Goal: Find specific page/section: Find specific page/section

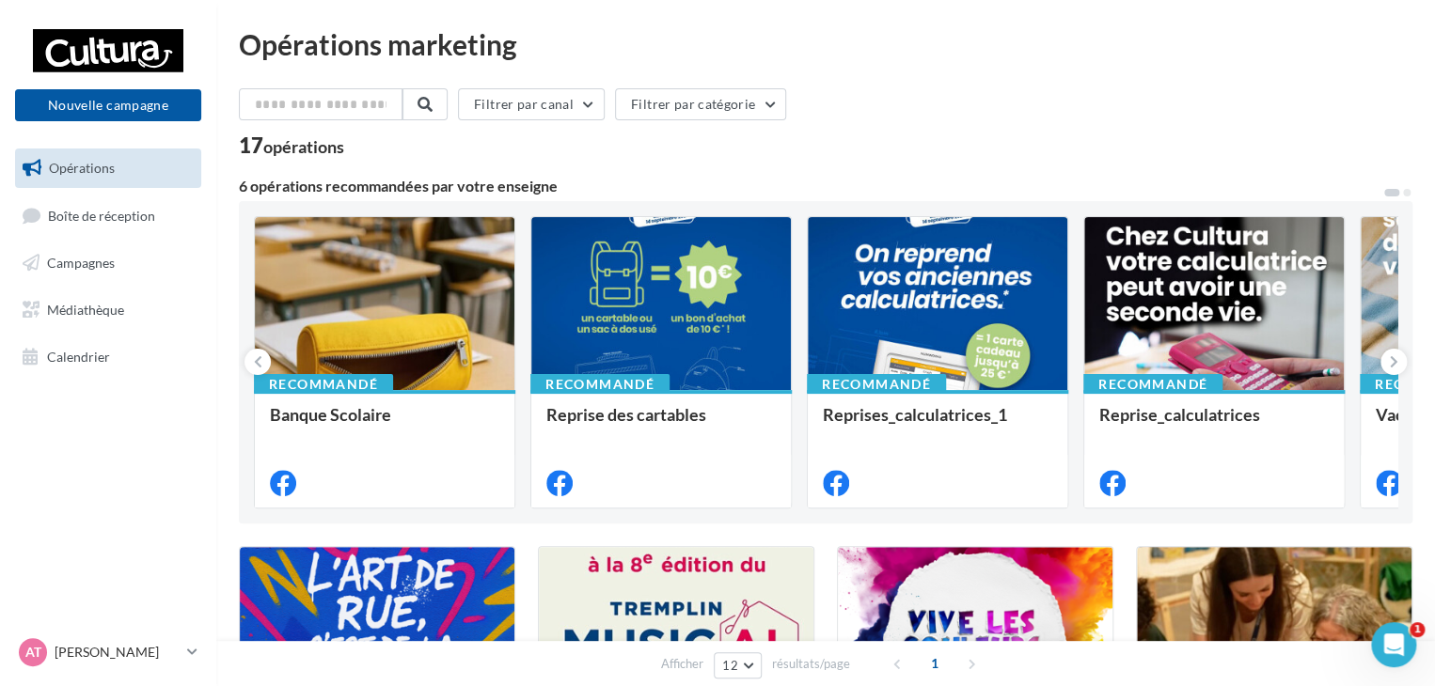
scroll to position [94, 0]
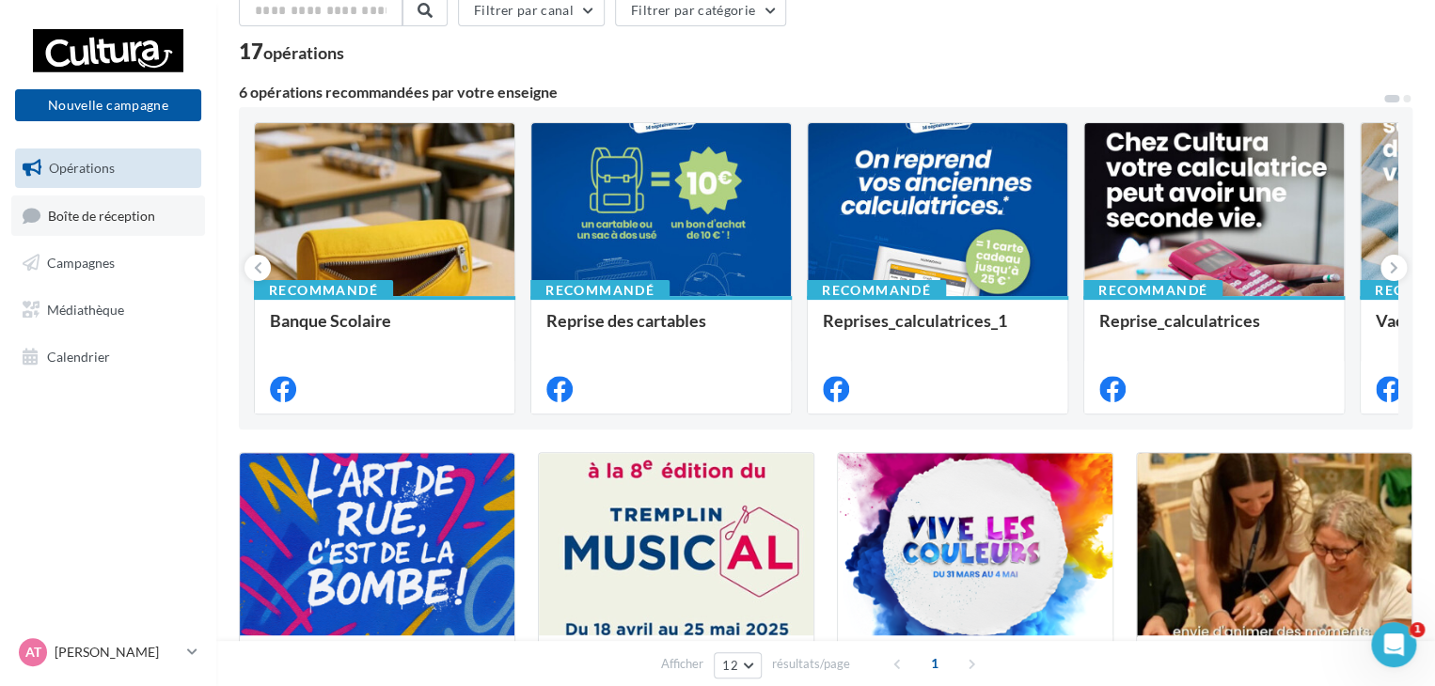
click at [79, 219] on span "Boîte de réception" at bounding box center [101, 215] width 107 height 16
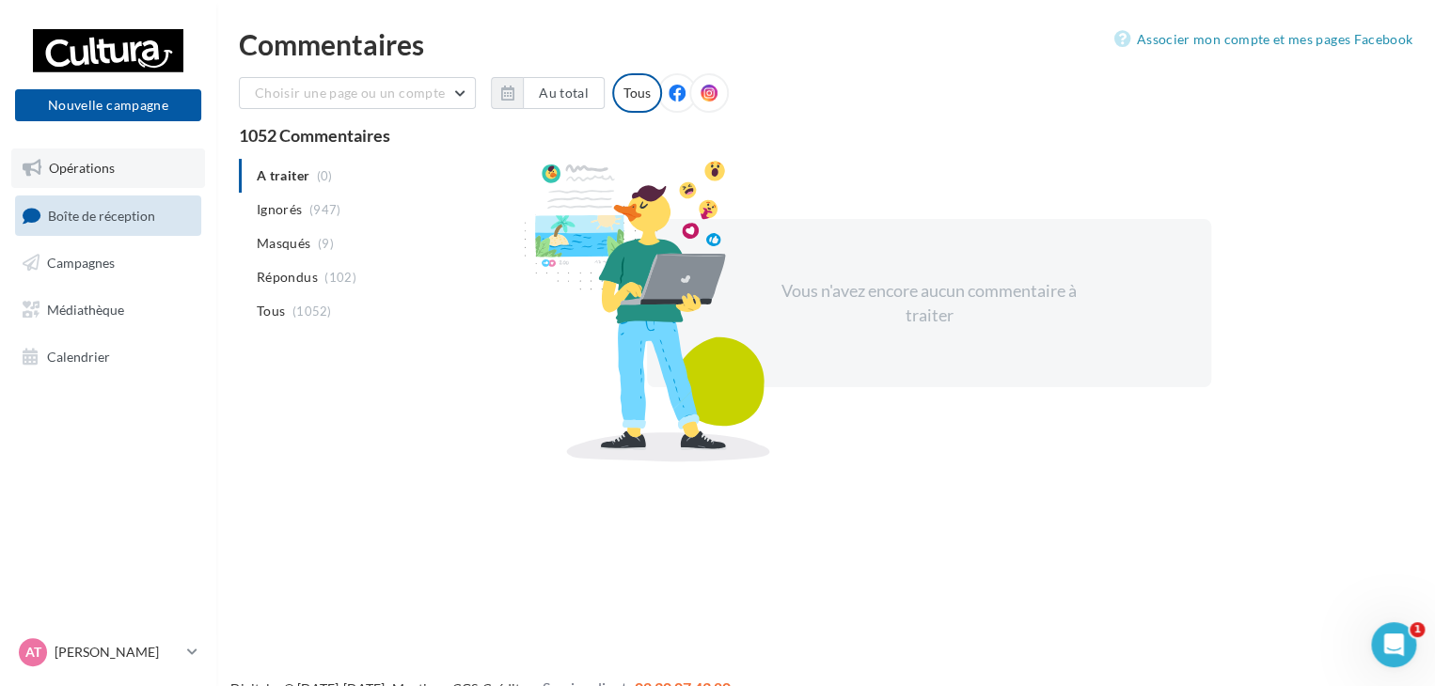
click at [93, 178] on link "Opérations" at bounding box center [108, 168] width 194 height 39
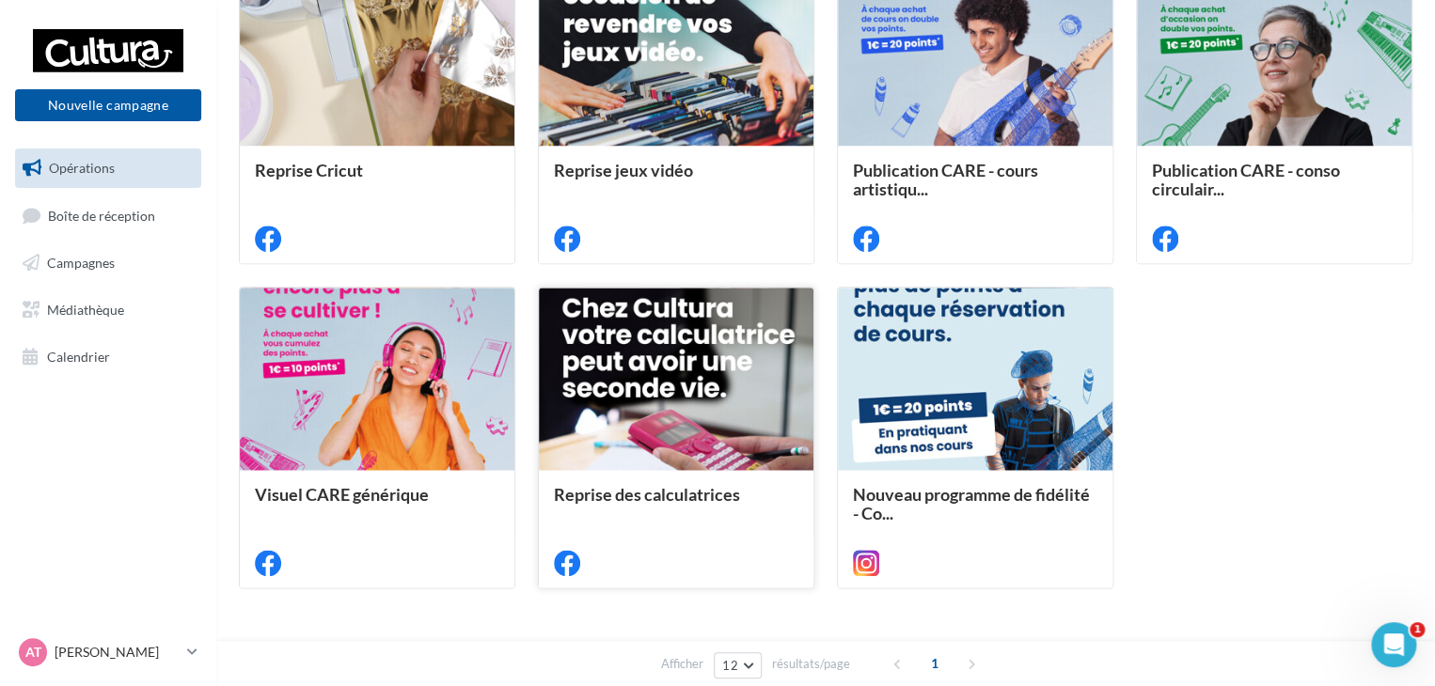
scroll to position [966, 0]
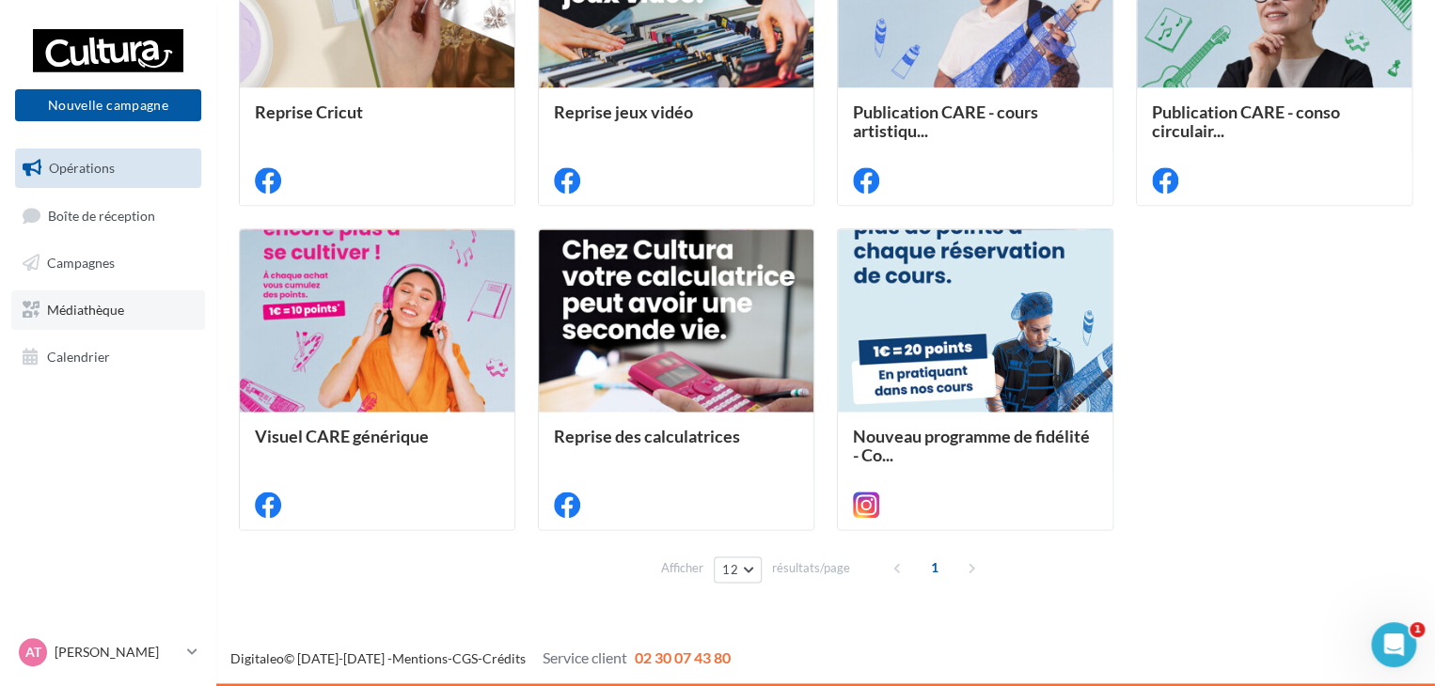
click at [92, 321] on link "Médiathèque" at bounding box center [108, 309] width 194 height 39
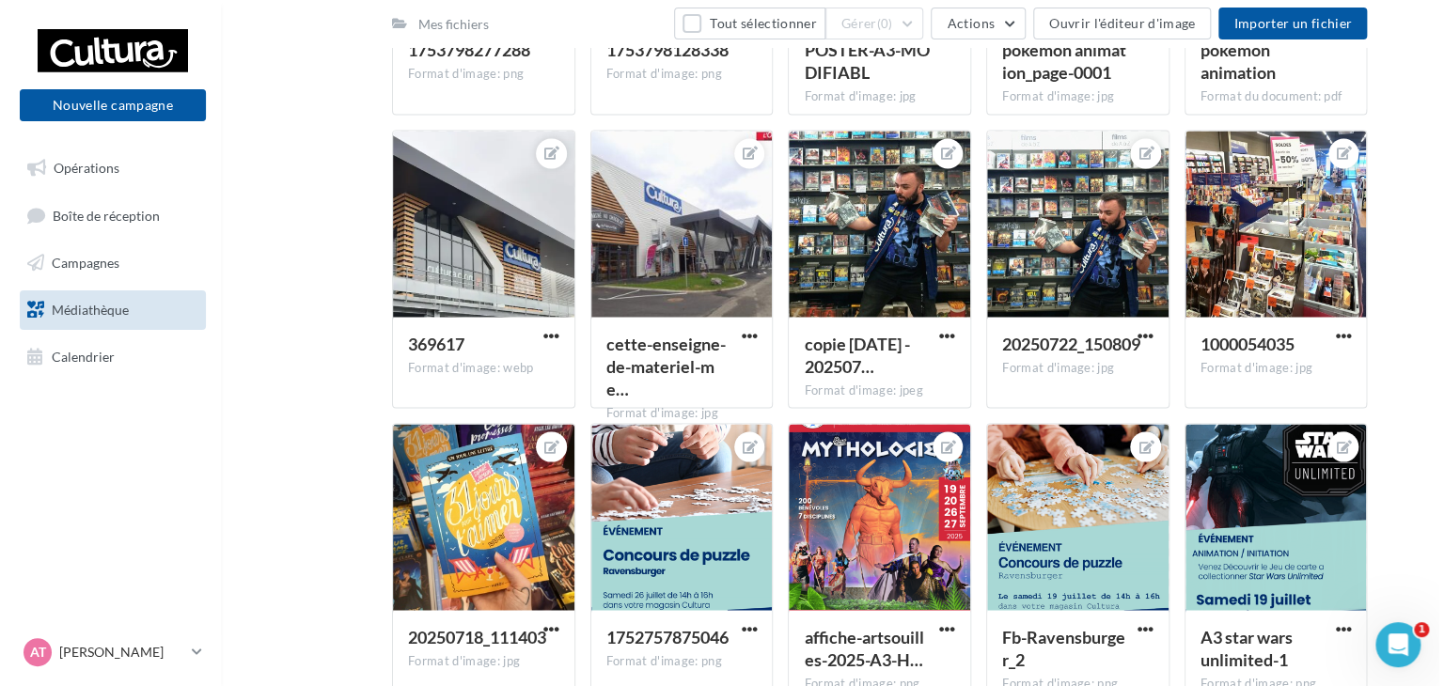
scroll to position [1598, 0]
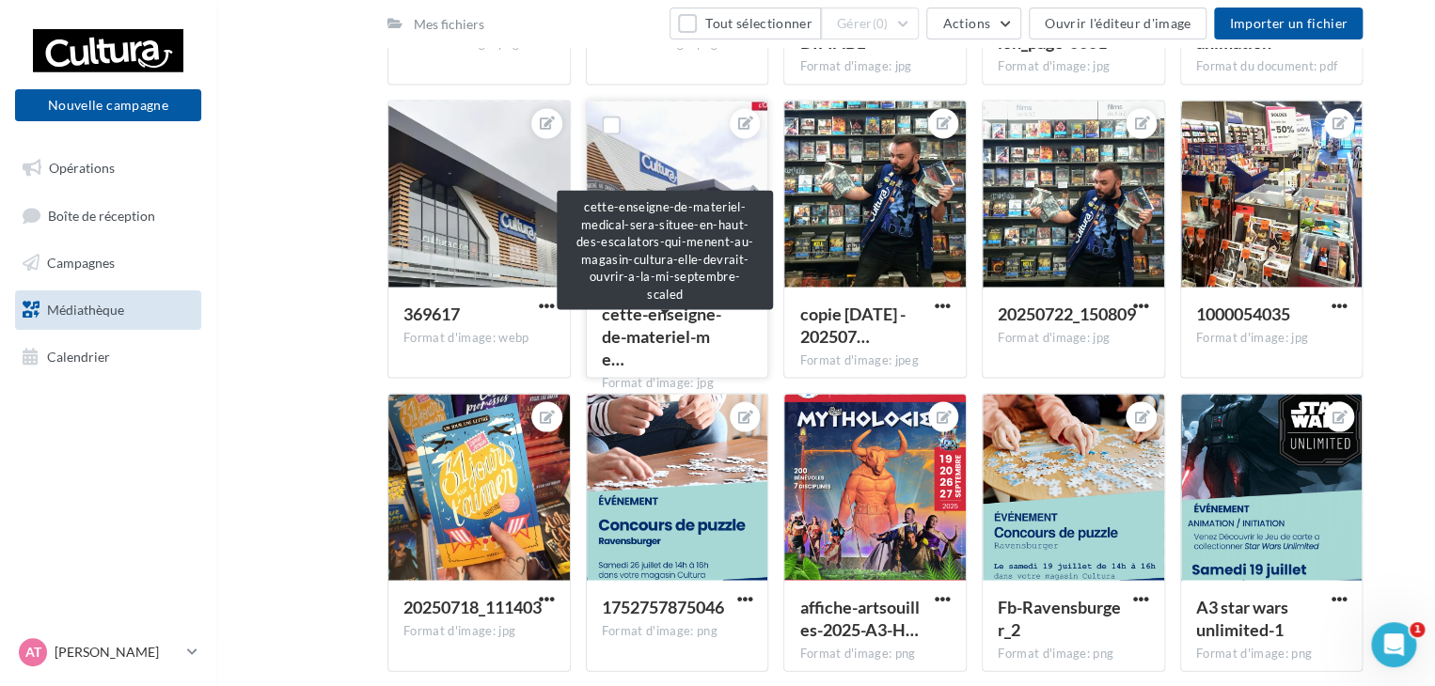
click at [676, 309] on span "cette-enseigne-de-materiel-me…" at bounding box center [661, 336] width 119 height 66
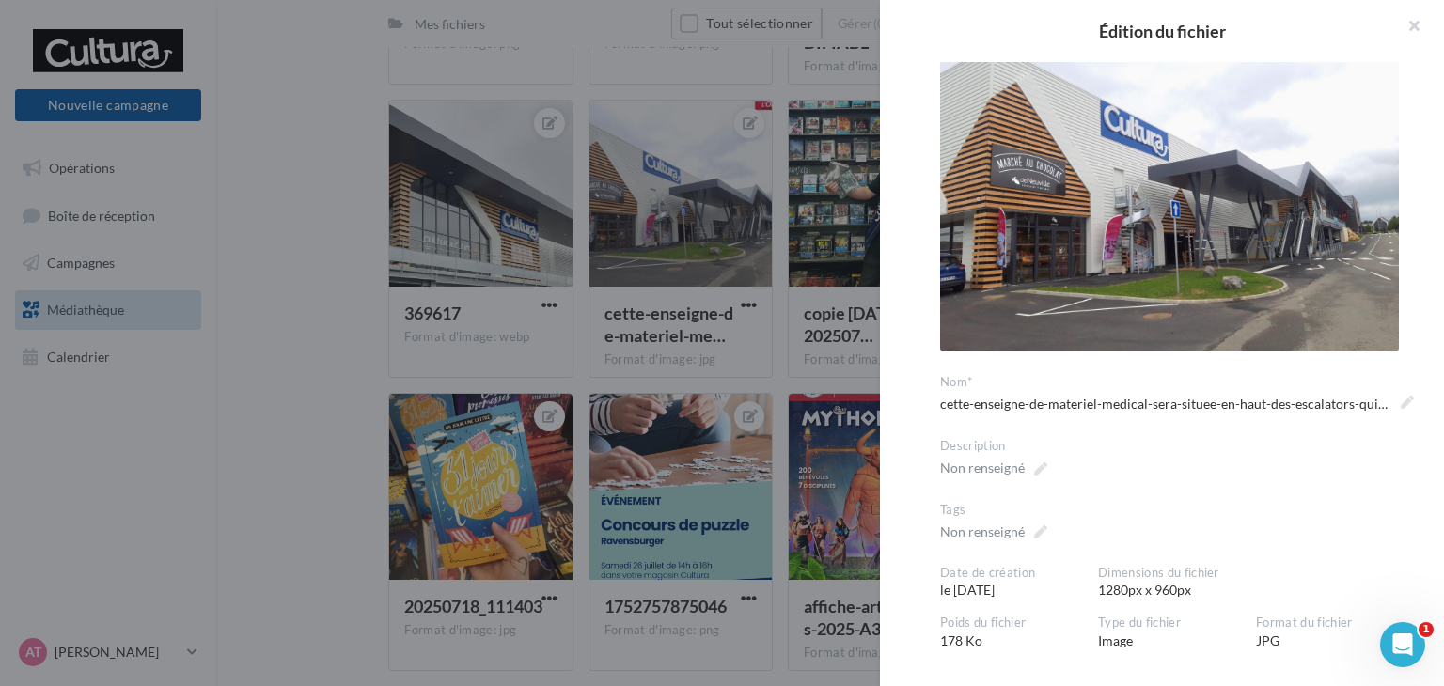
scroll to position [39, 0]
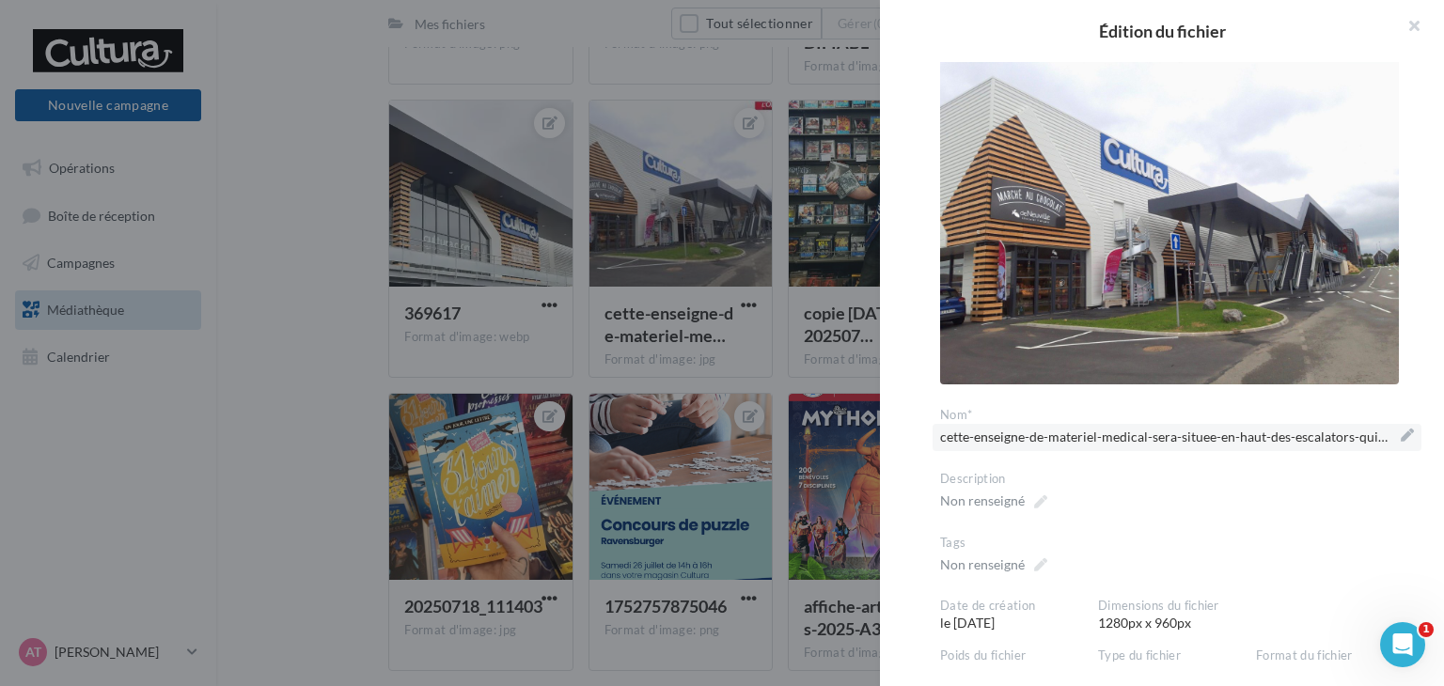
click at [1130, 436] on span "cette-enseigne-de-materiel-medical-sera-situee-en-haut-des-escalators-qui-menen…" at bounding box center [1177, 437] width 474 height 26
click at [0, 0] on textarea "**********" at bounding box center [0, 0] width 0 height 0
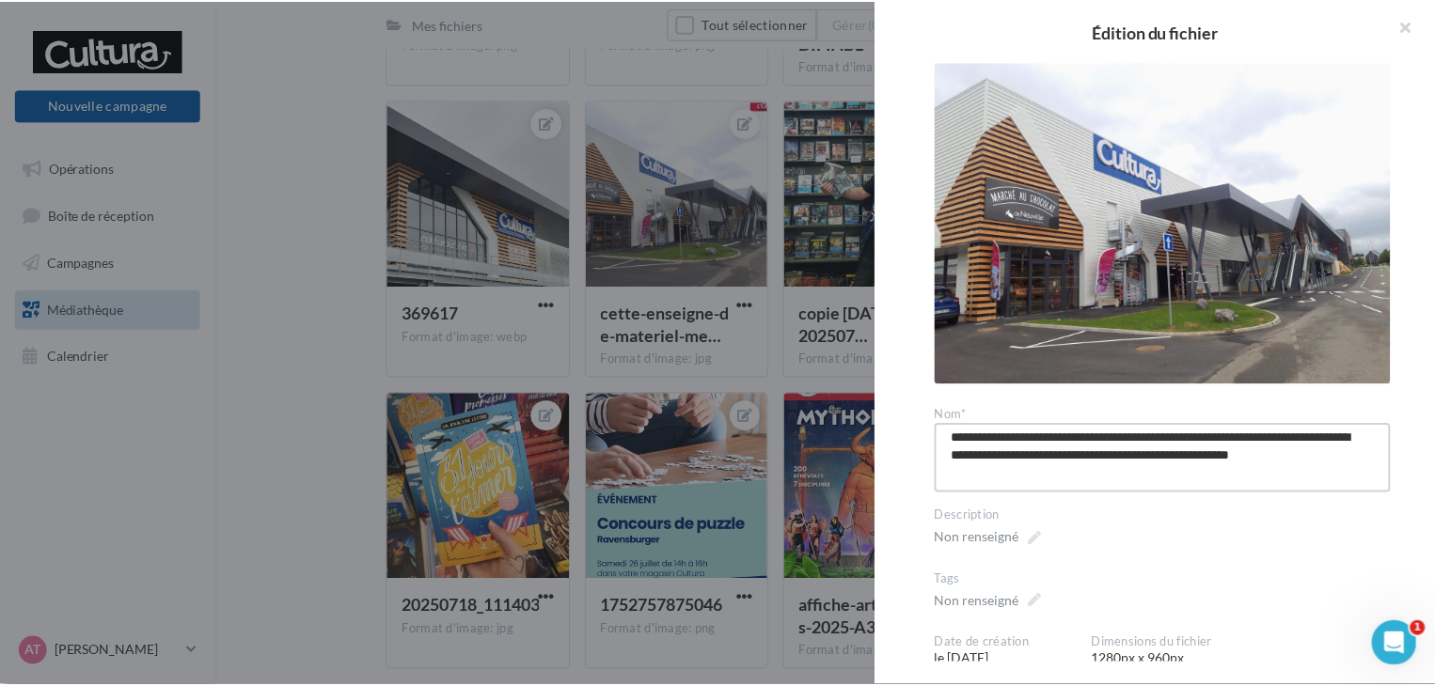
scroll to position [0, 0]
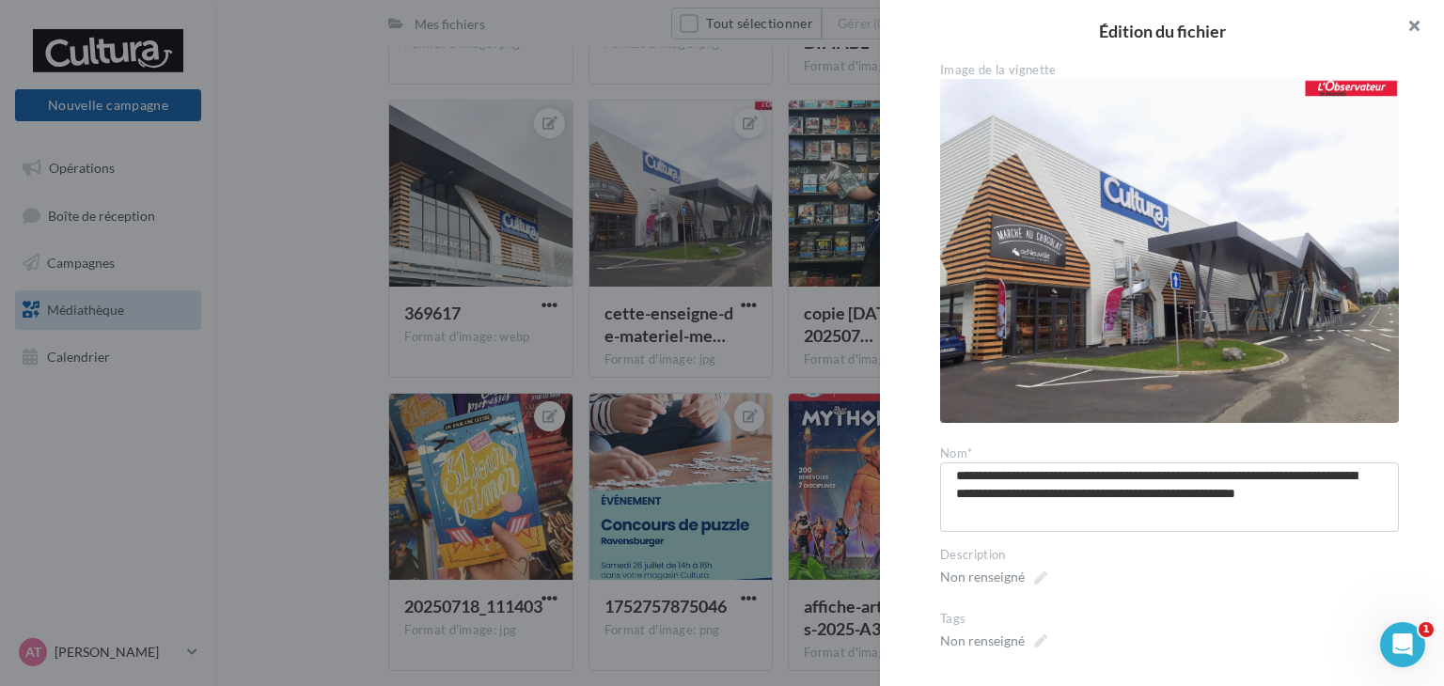
click at [1413, 25] on button "button" at bounding box center [1406, 28] width 75 height 56
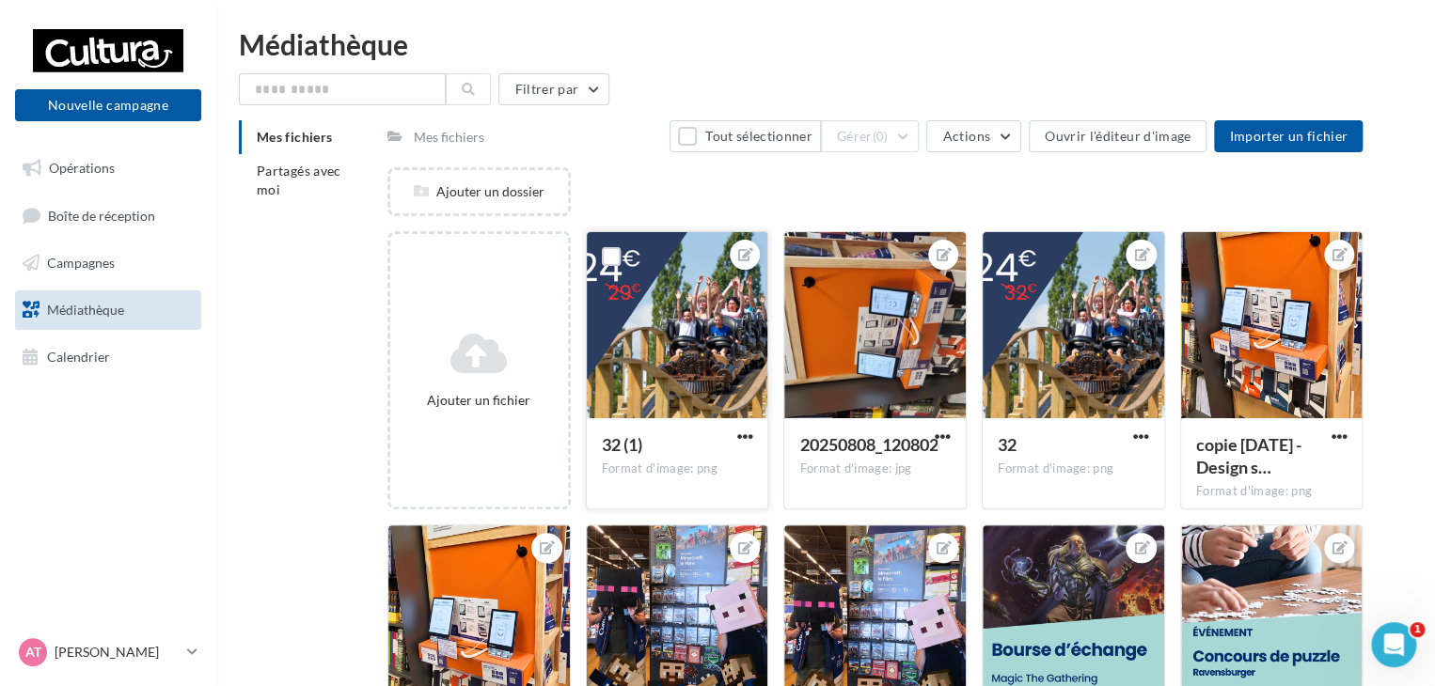
click at [694, 470] on div "Format d'image: png" at bounding box center [677, 469] width 151 height 17
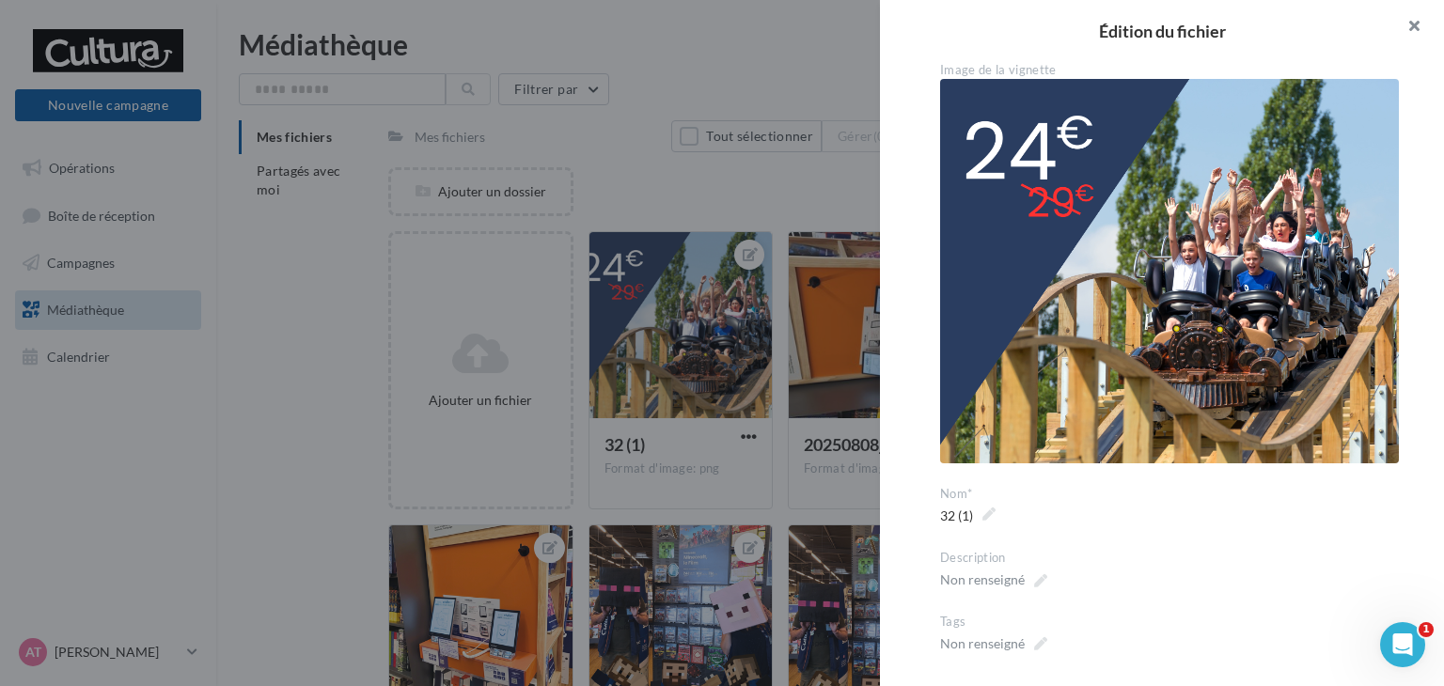
click at [1414, 28] on button "button" at bounding box center [1406, 28] width 75 height 56
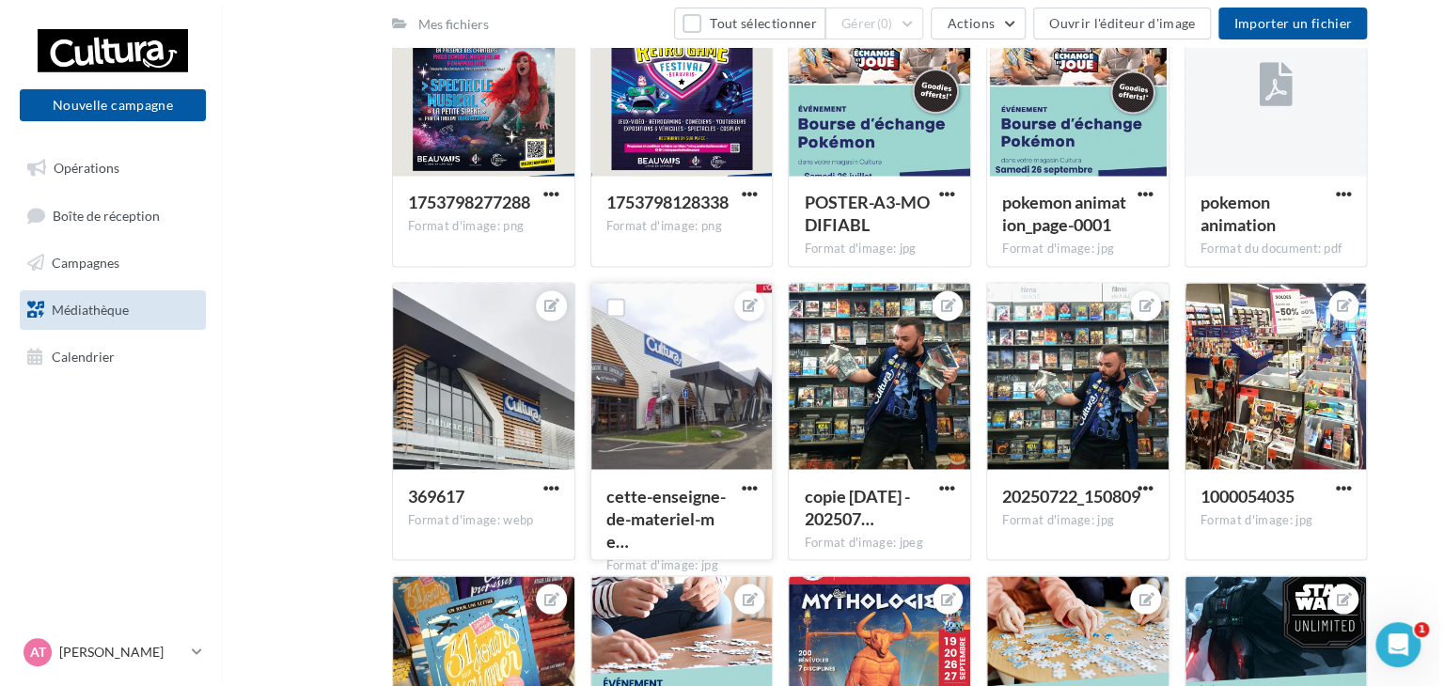
scroll to position [1504, 0]
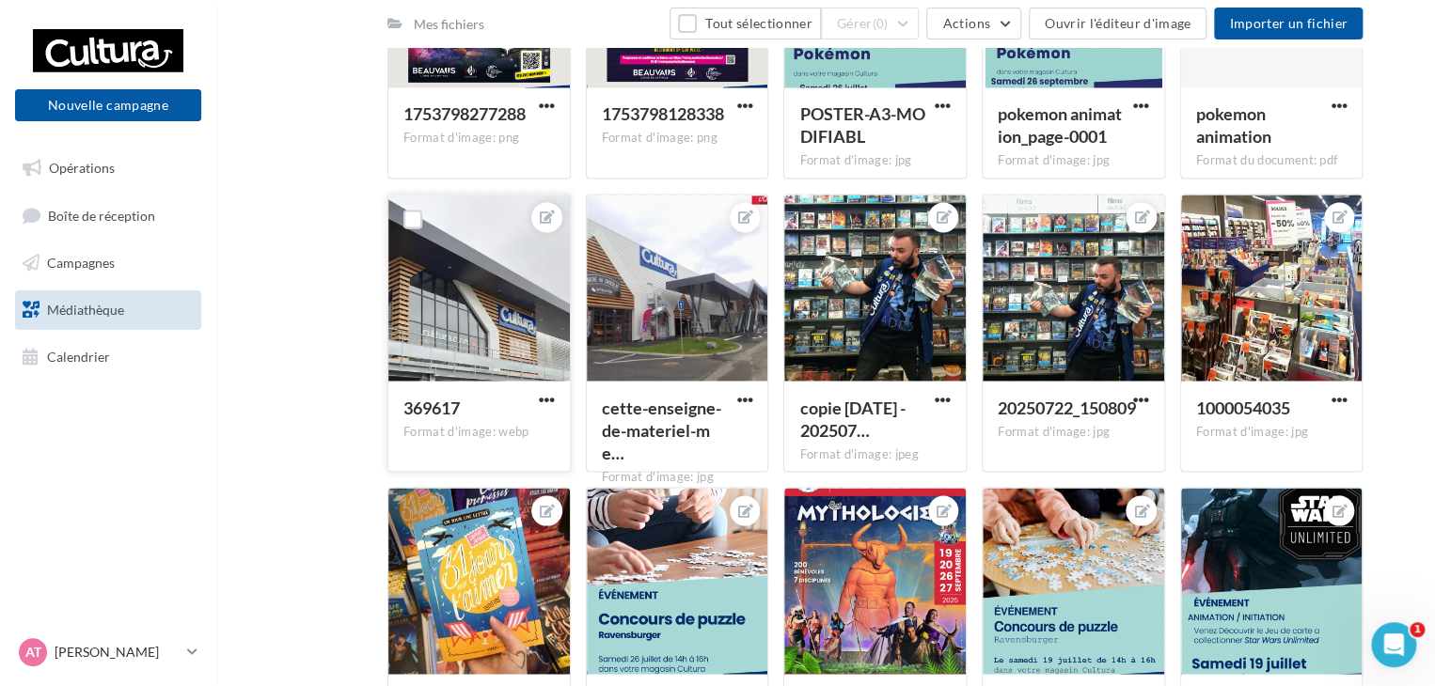
click at [471, 432] on div "Format d'image: webp" at bounding box center [478, 431] width 151 height 17
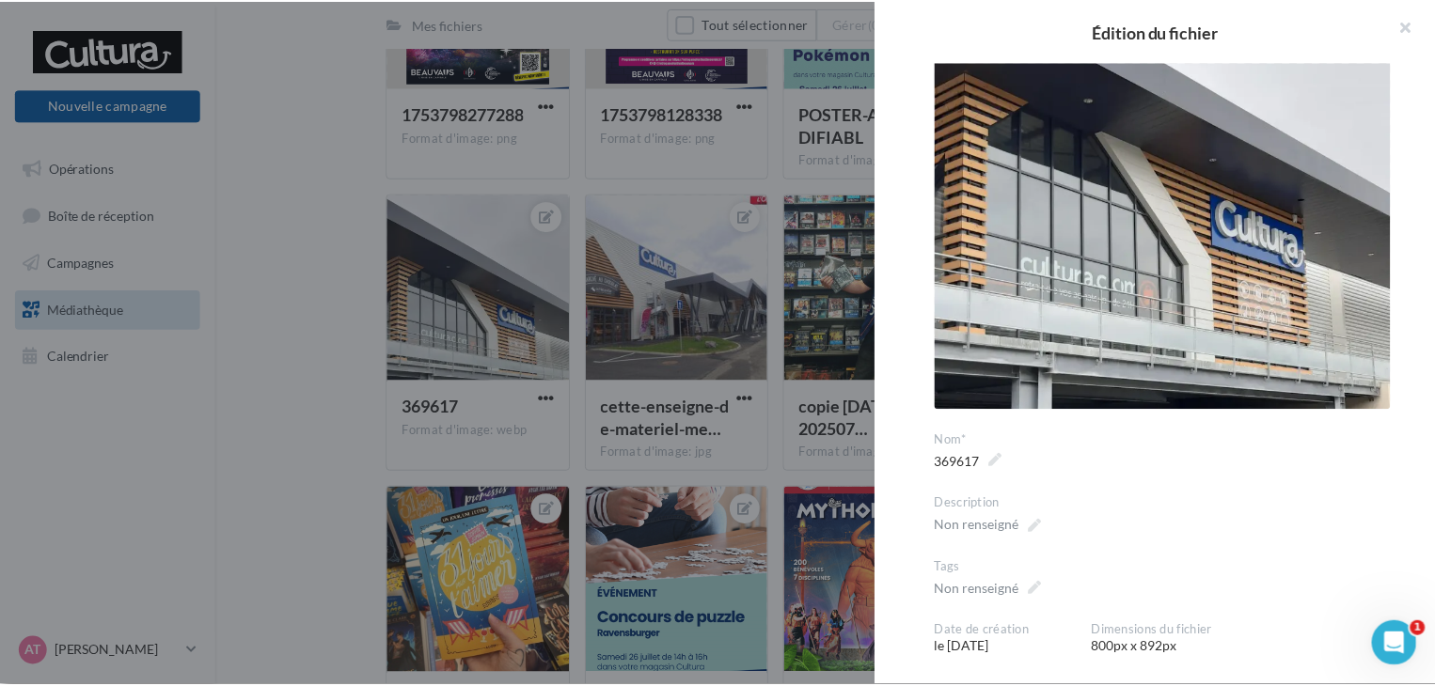
scroll to position [0, 0]
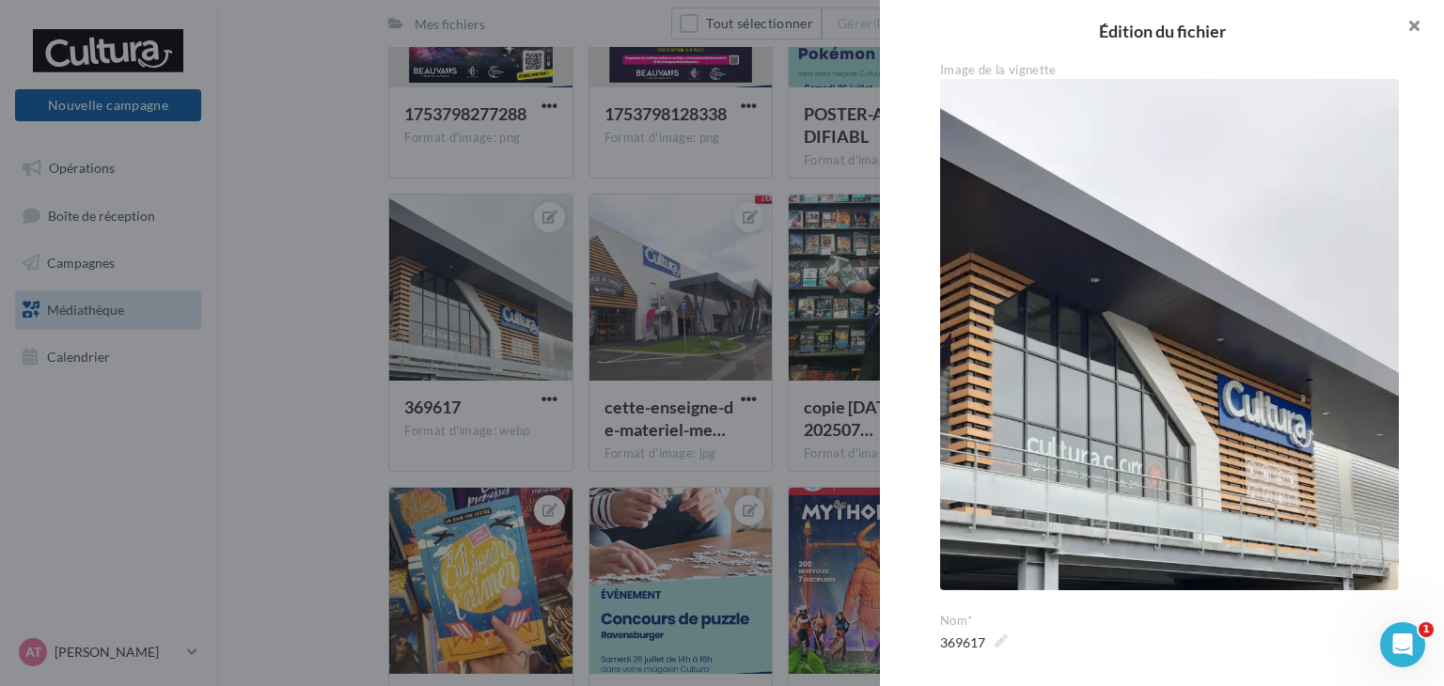
click at [1416, 29] on button "button" at bounding box center [1406, 28] width 75 height 56
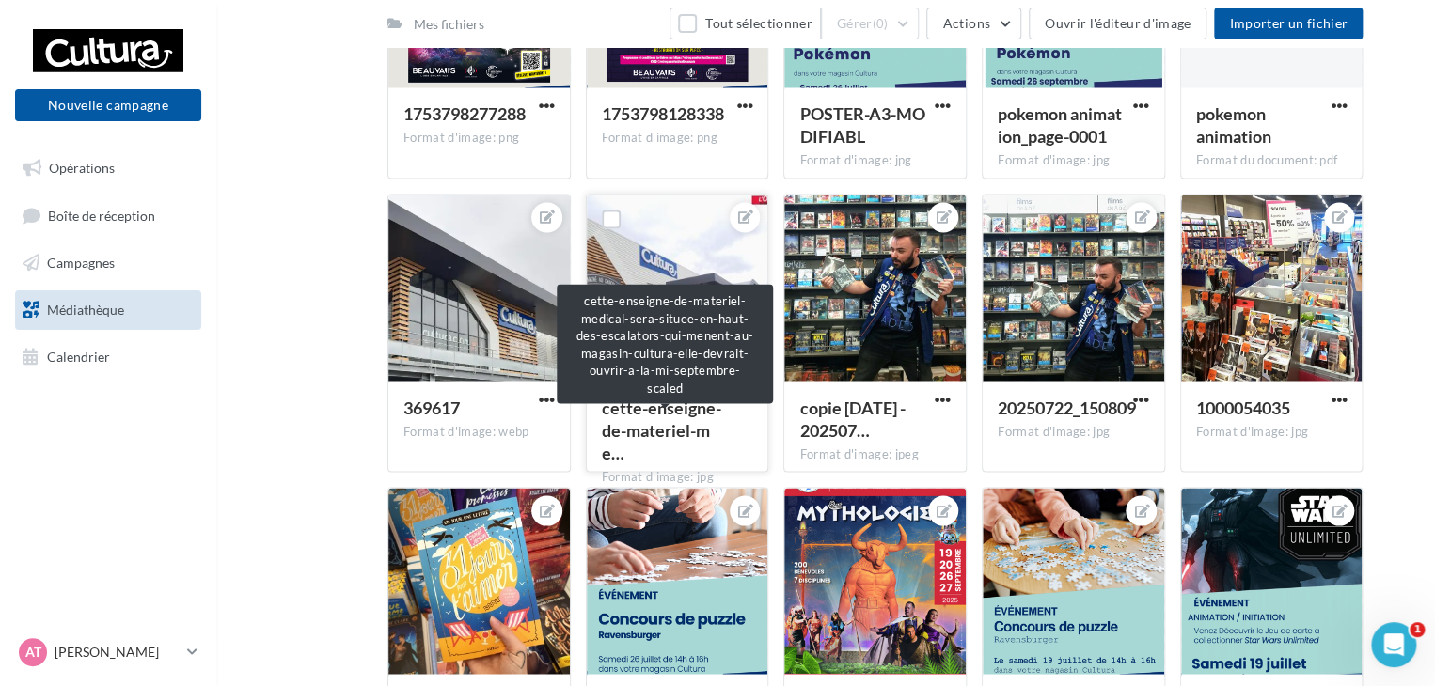
click at [677, 400] on span "cette-enseigne-de-materiel-me…" at bounding box center [661, 430] width 119 height 66
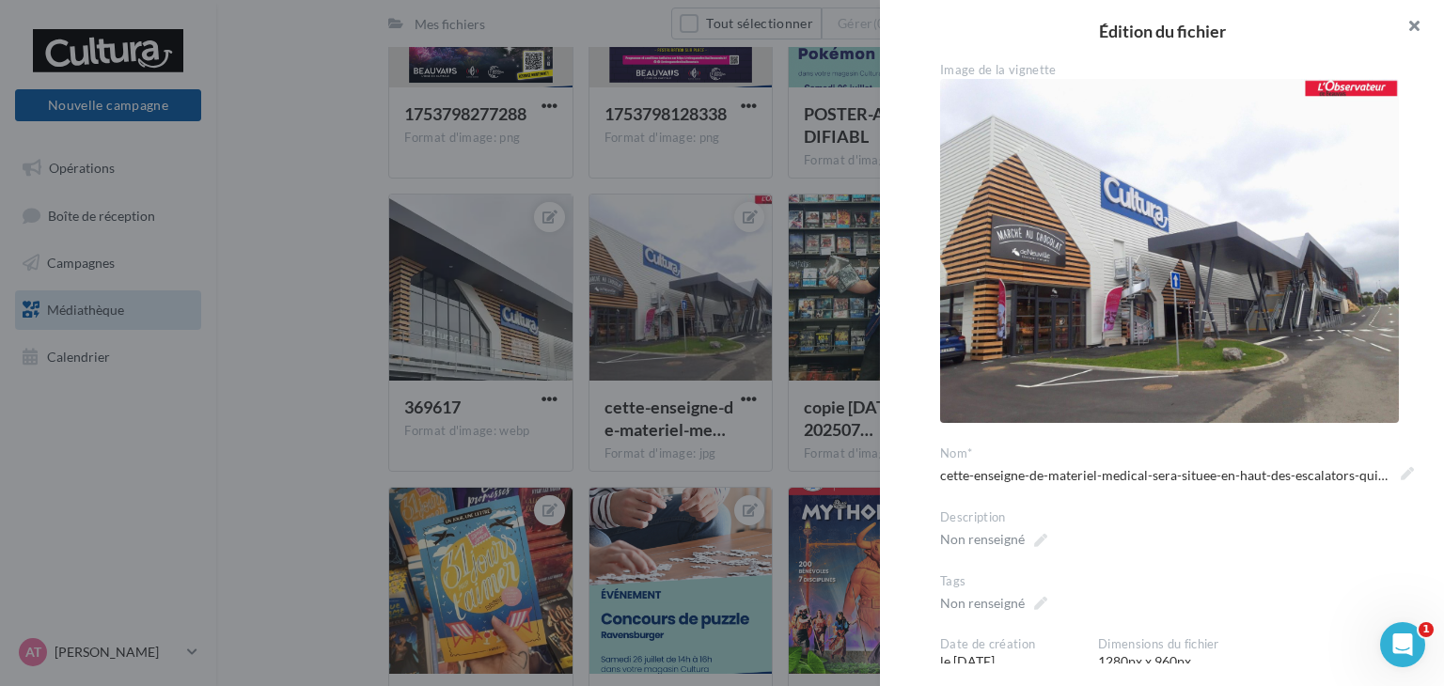
click at [1421, 27] on button "button" at bounding box center [1406, 28] width 75 height 56
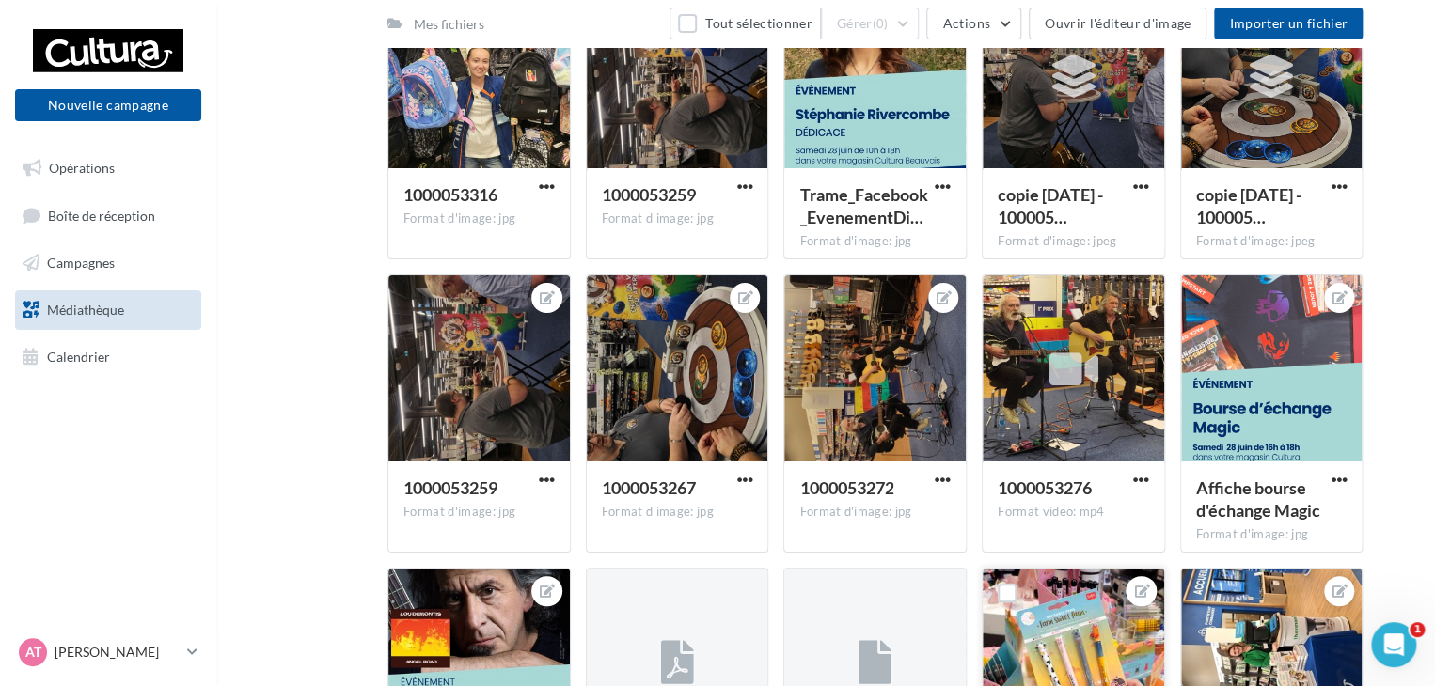
scroll to position [3664, 0]
